Goal: Go to known website: Access a specific website the user already knows

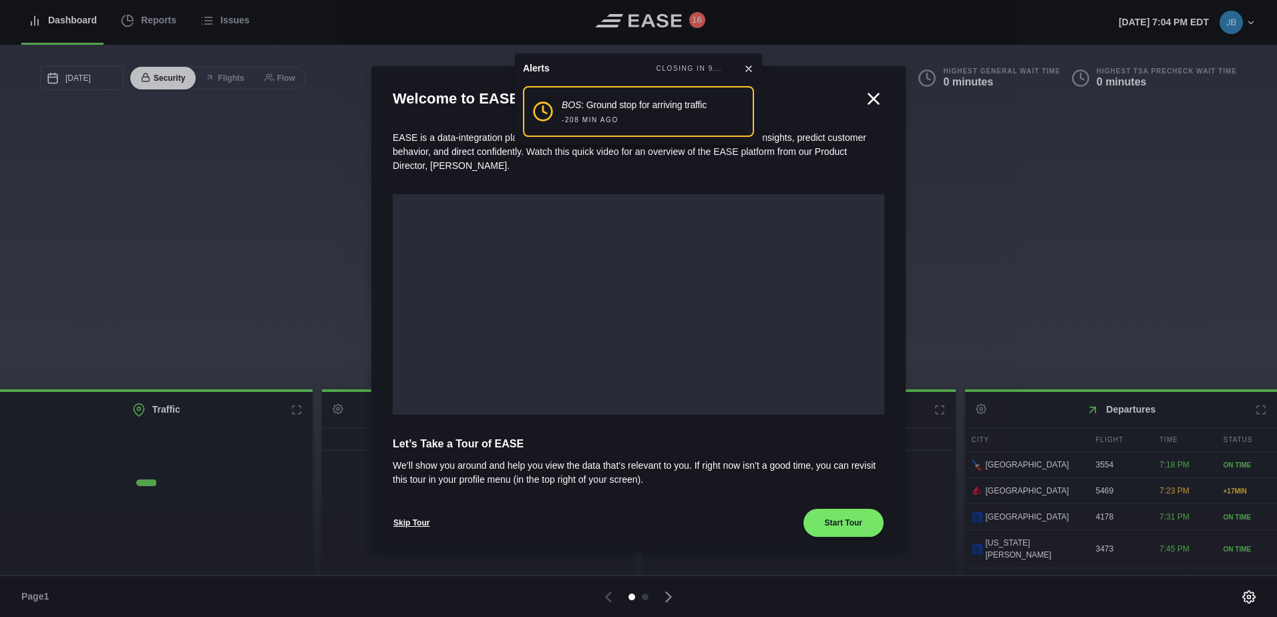
click at [873, 99] on icon at bounding box center [873, 99] width 20 height 20
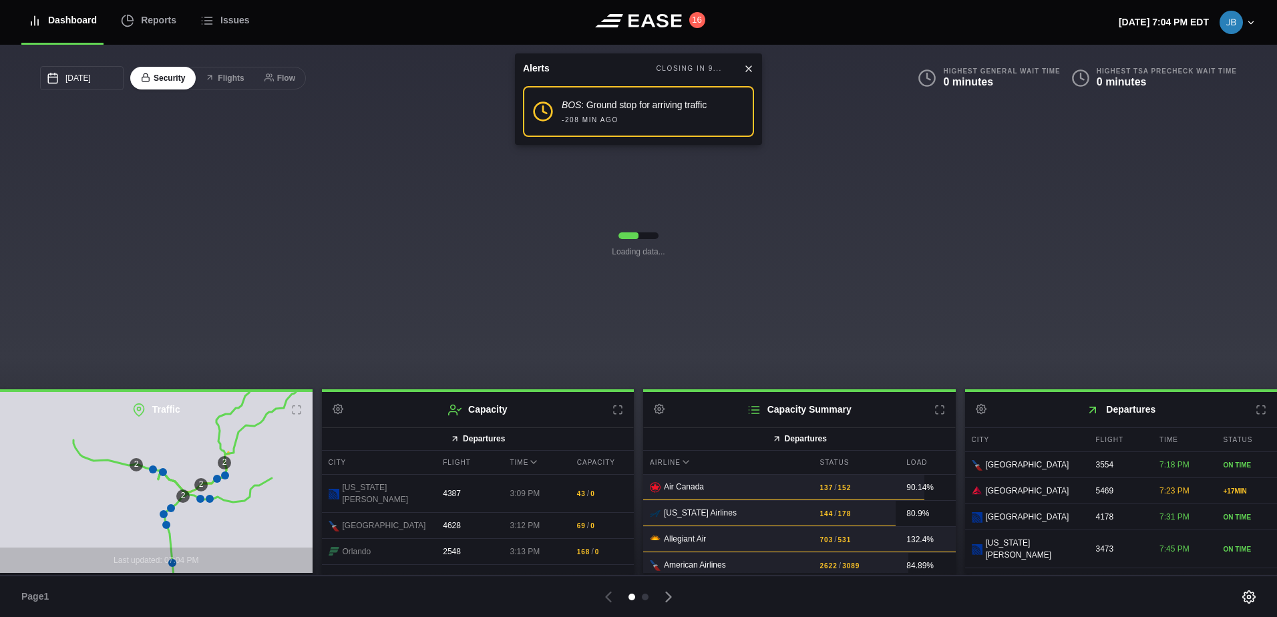
click at [750, 68] on icon at bounding box center [748, 68] width 11 height 11
